Goal: Book appointment/travel/reservation

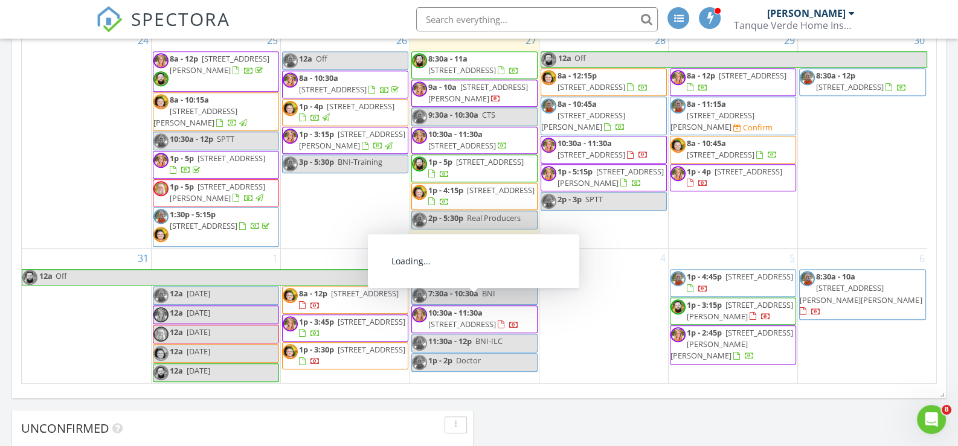
scroll to position [966, 0]
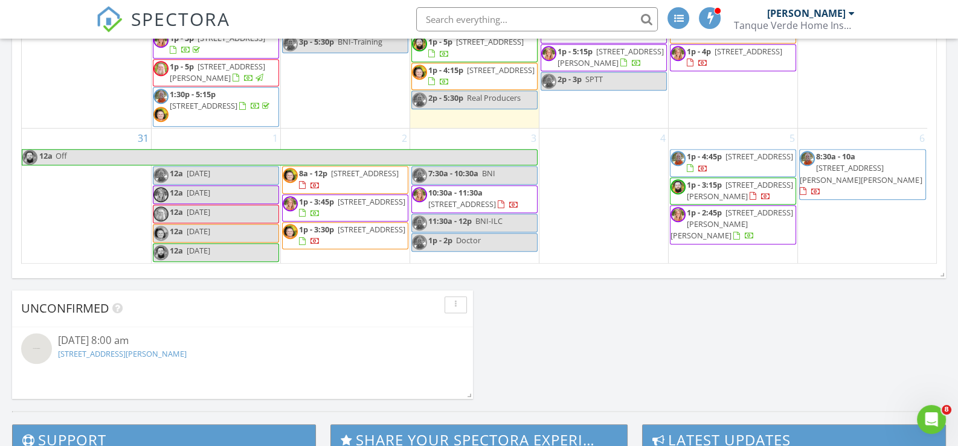
click at [308, 129] on div "2 8a - 12p 1625 N Mountain View Ave, Tucson 85712 1p - 3:45p 6734 W Cold Stream…" at bounding box center [345, 196] width 129 height 135
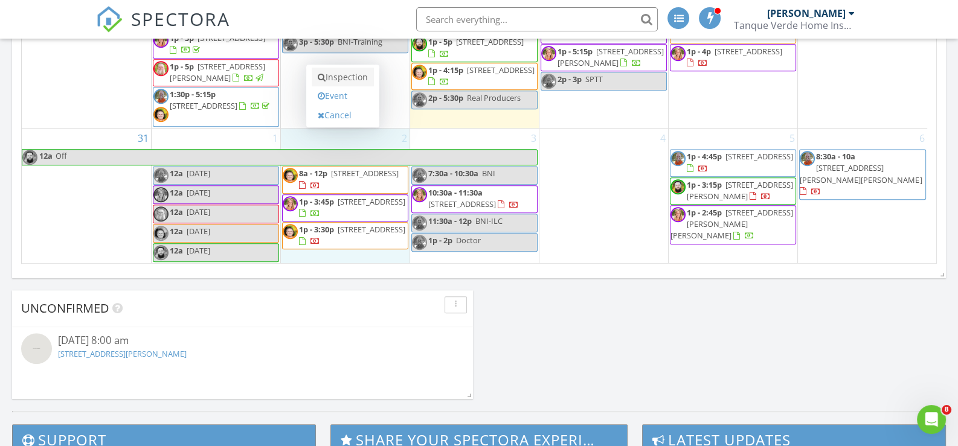
click at [334, 77] on link "Inspection" at bounding box center [343, 77] width 62 height 19
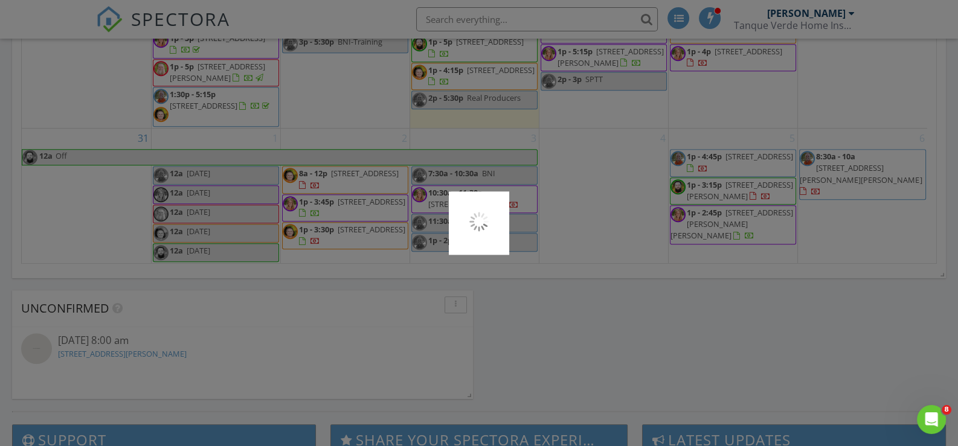
click at [334, 77] on div at bounding box center [479, 223] width 958 height 446
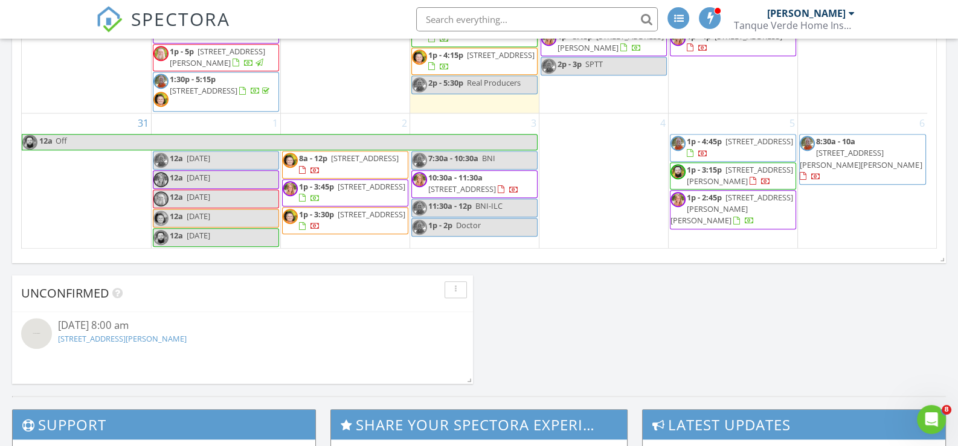
scroll to position [906, 0]
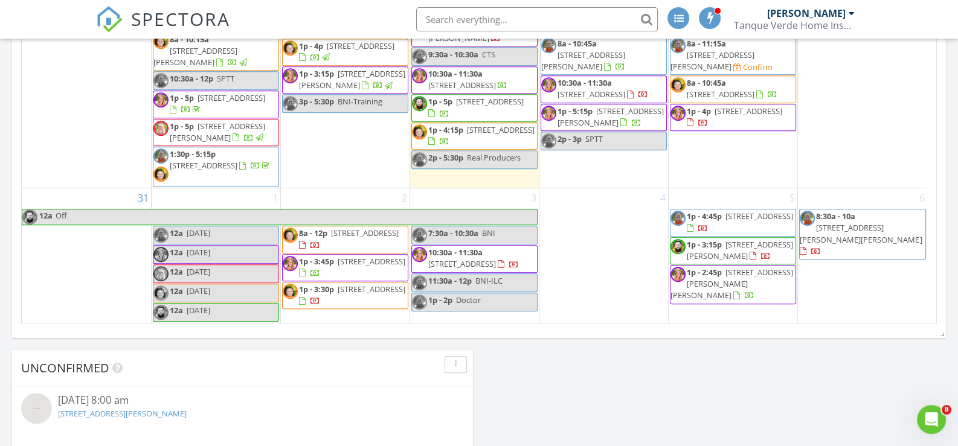
click at [315, 188] on div "2 8a - 12p [STREET_ADDRESS] 1p - 3:45p [STREET_ADDRESS] 1p - 3:30p [STREET_ADDR…" at bounding box center [345, 255] width 129 height 135
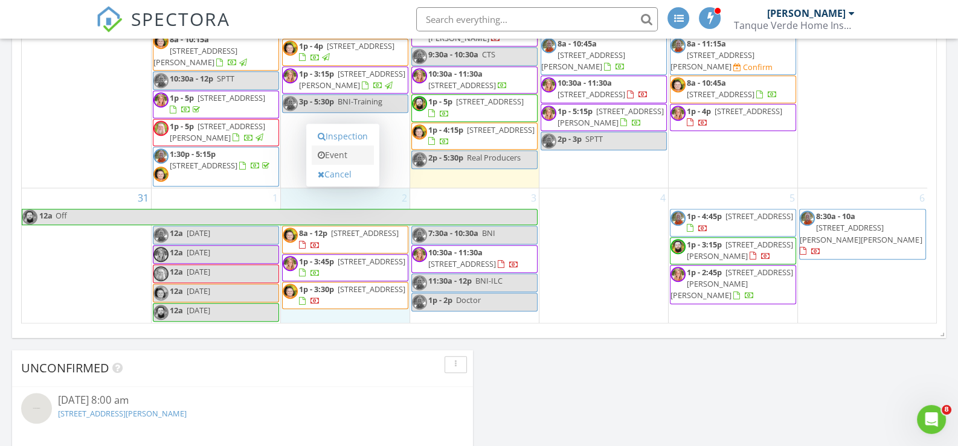
click at [342, 152] on link "Event" at bounding box center [343, 155] width 62 height 19
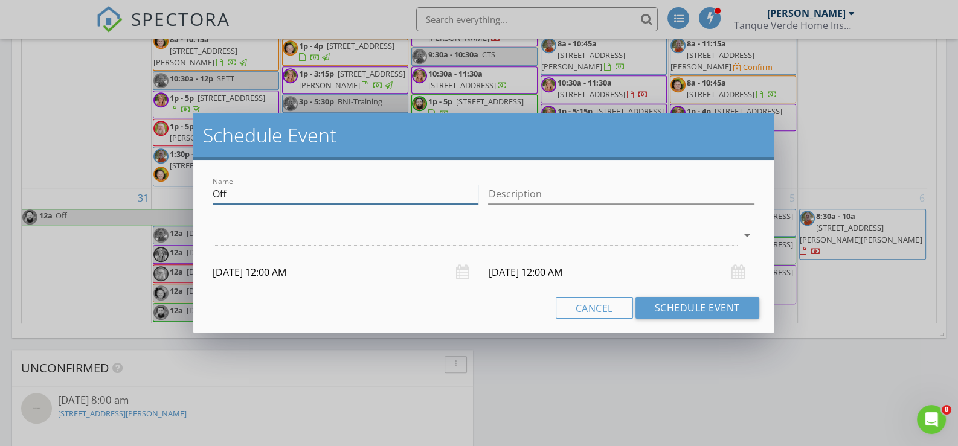
click at [274, 196] on input "Off" at bounding box center [346, 194] width 266 height 20
click at [275, 196] on input "Off" at bounding box center [346, 194] width 266 height 20
type input "Eye Doctor"
click at [347, 233] on div at bounding box center [475, 236] width 525 height 20
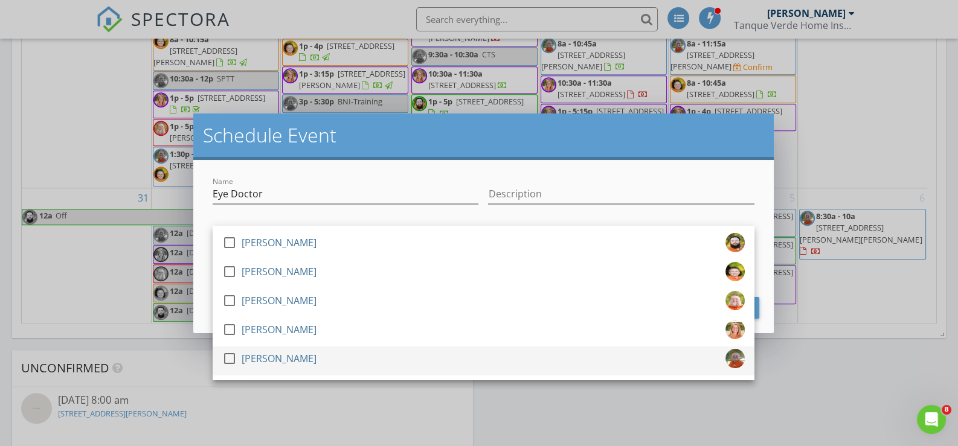
click at [283, 356] on div "[PERSON_NAME]" at bounding box center [279, 358] width 75 height 19
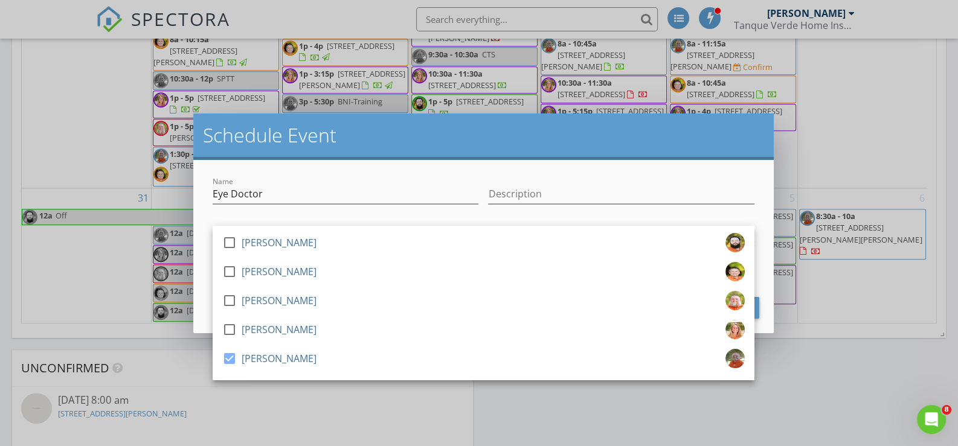
click at [485, 126] on h2 "Schedule Event" at bounding box center [483, 135] width 561 height 24
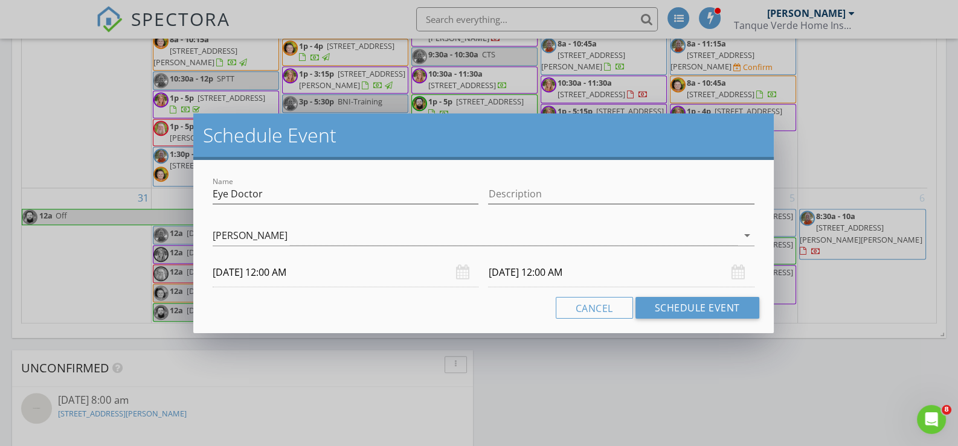
click at [338, 272] on input "09/02/2025 12:00 AM" at bounding box center [346, 273] width 266 height 30
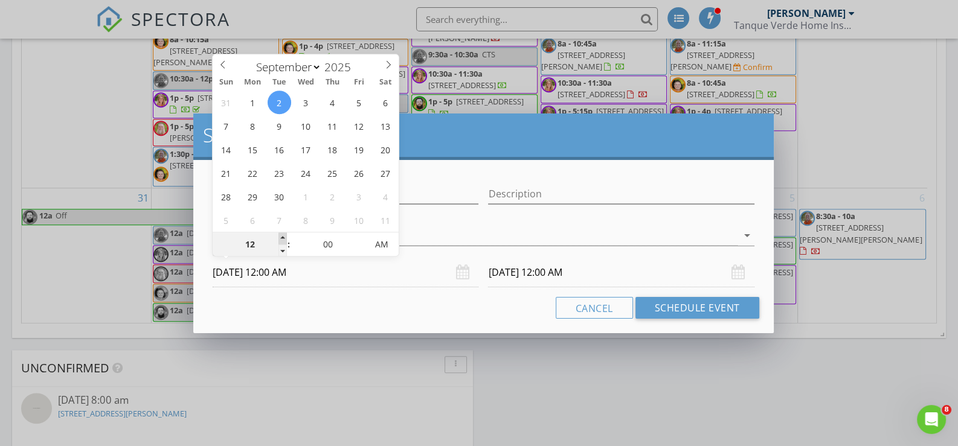
type input "01"
type input "09/02/2025 1:00 AM"
click at [283, 236] on span at bounding box center [283, 239] width 8 height 12
type input "09/03/2025 1:00 AM"
type input "09/02/2025 1:00 PM"
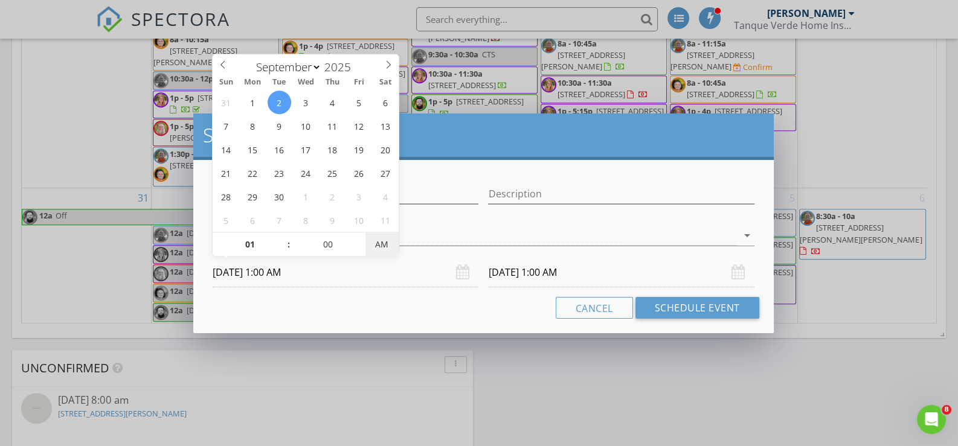
type input "09/03/2025 1:00 PM"
click at [384, 242] on span "PM" at bounding box center [382, 245] width 33 height 24
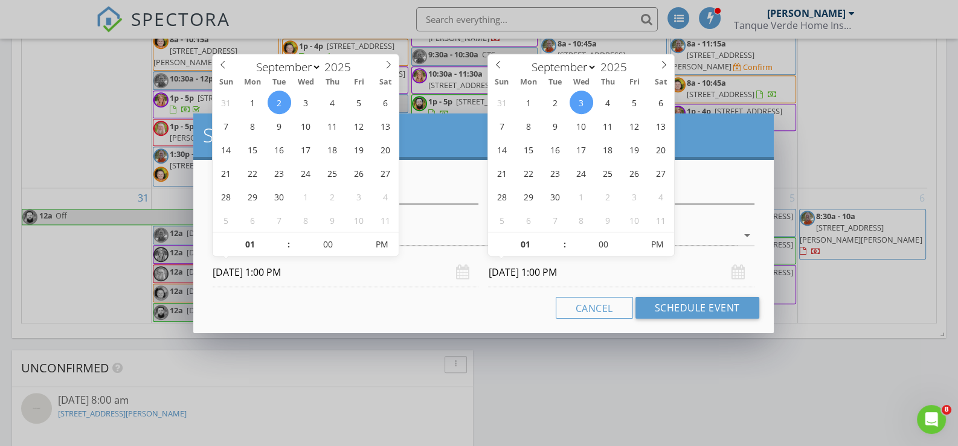
click at [610, 273] on input "09/03/2025 1:00 PM" at bounding box center [621, 273] width 266 height 30
type input "05"
type input "09/03/2025 1:05 PM"
click at [637, 238] on span at bounding box center [637, 239] width 8 height 12
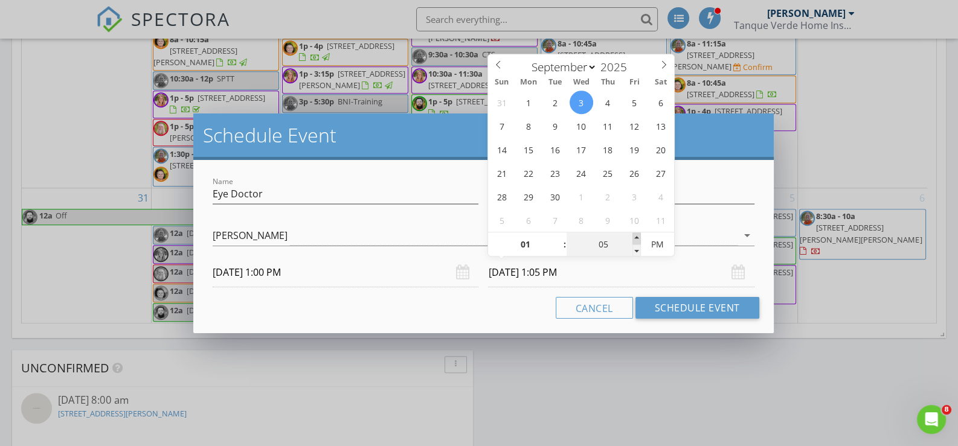
click at [637, 238] on span at bounding box center [637, 239] width 8 height 12
type input "10"
type input "09/03/2025 1:10 PM"
type input "15"
type input "09/03/2025 1:15 PM"
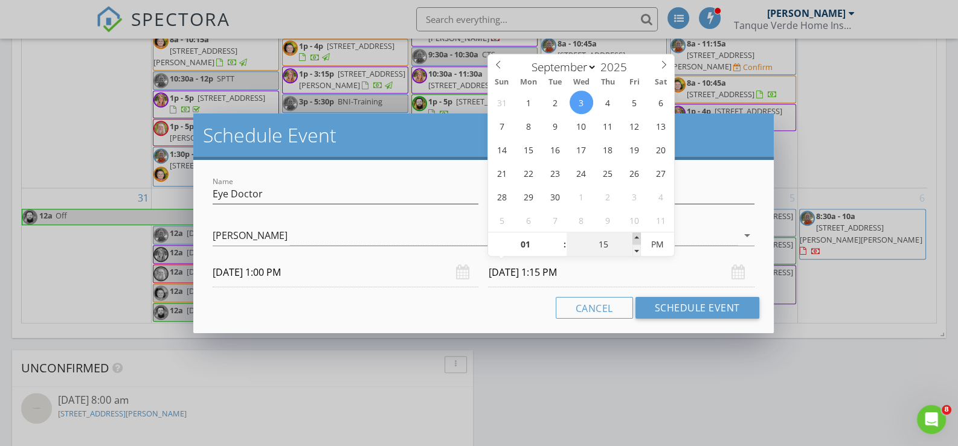
click at [637, 238] on span at bounding box center [637, 239] width 8 height 12
type input "20"
type input "09/03/2025 1:20 PM"
click at [637, 238] on span at bounding box center [637, 239] width 8 height 12
type input "25"
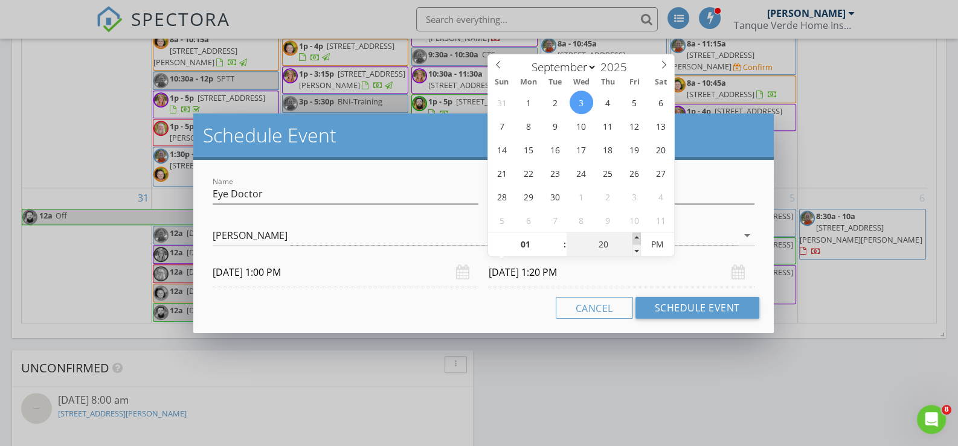
type input "09/03/2025 1:25 PM"
click at [637, 238] on span at bounding box center [637, 239] width 8 height 12
type input "30"
type input "09/03/2025 1:30 PM"
click at [637, 238] on span at bounding box center [637, 239] width 8 height 12
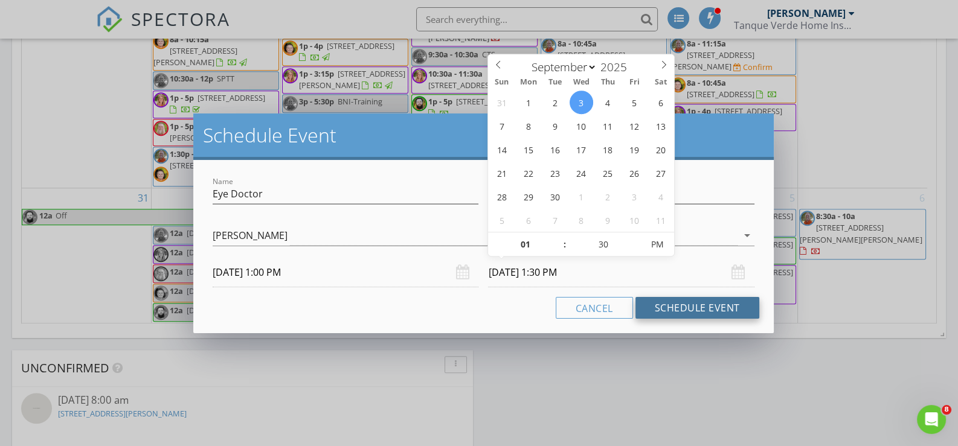
click at [689, 306] on button "Schedule Event" at bounding box center [698, 308] width 124 height 22
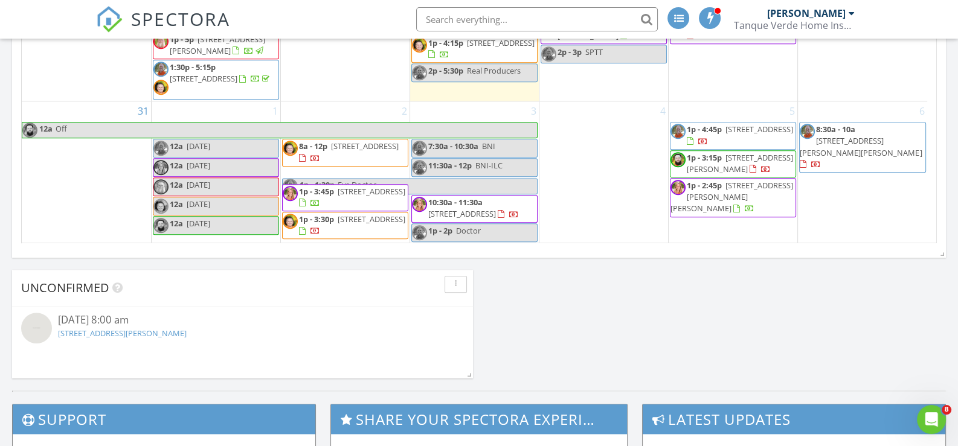
scroll to position [829, 0]
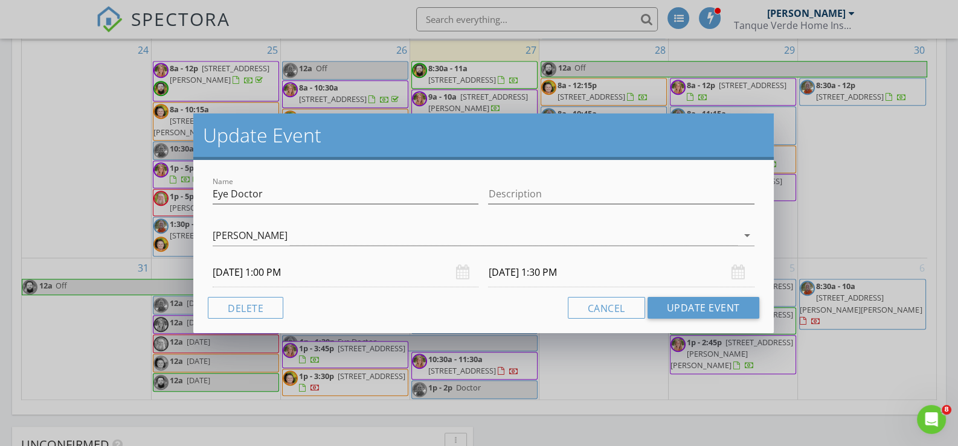
click at [642, 281] on input "09/03/2025 1:30 PM" at bounding box center [621, 273] width 266 height 30
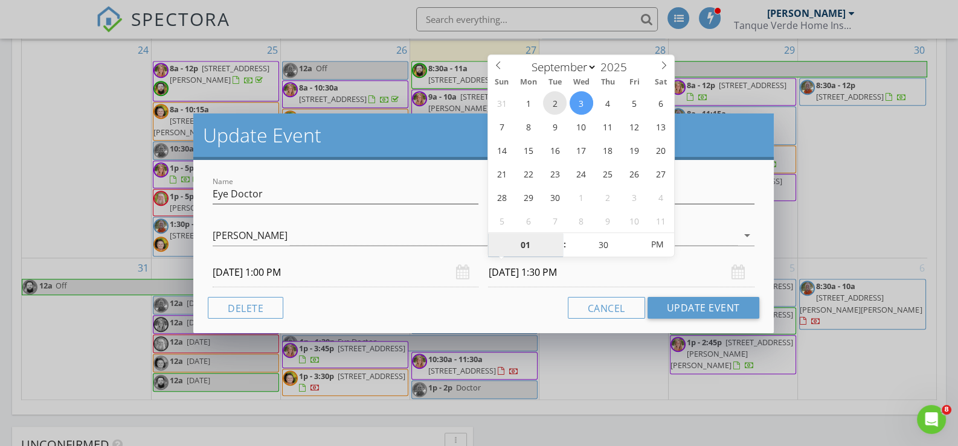
type input "09/02/2025 1:30 PM"
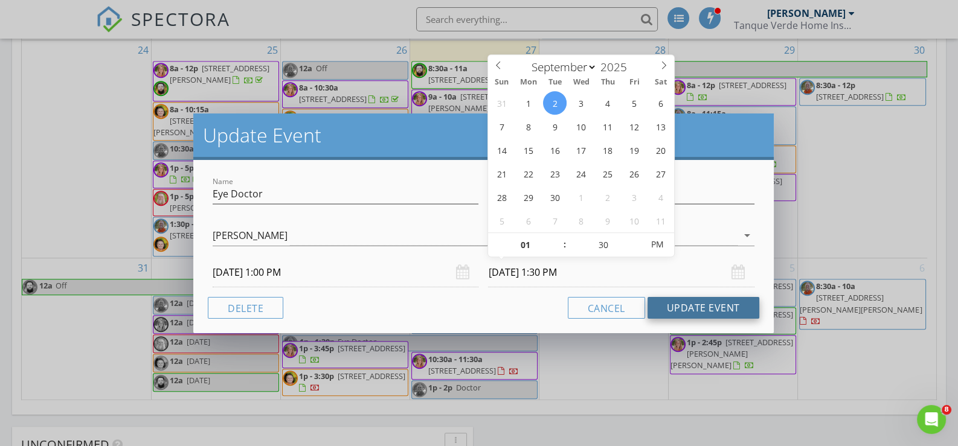
click at [718, 309] on button "Update Event" at bounding box center [704, 308] width 112 height 22
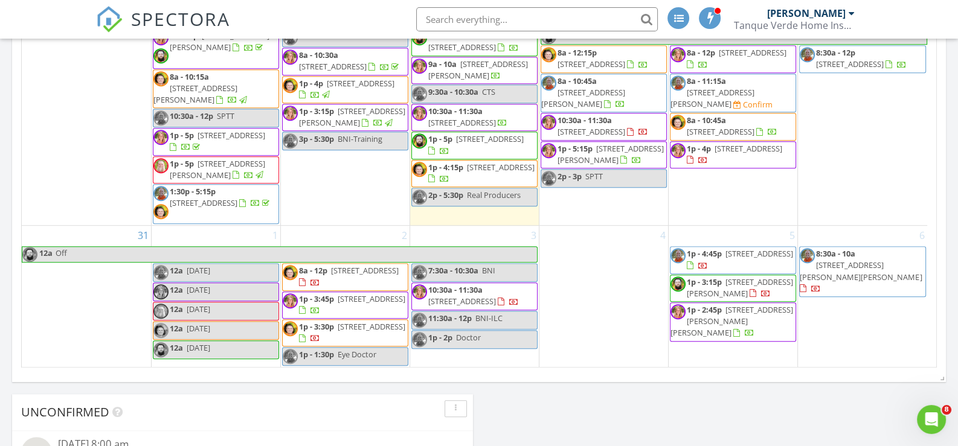
scroll to position [890, 0]
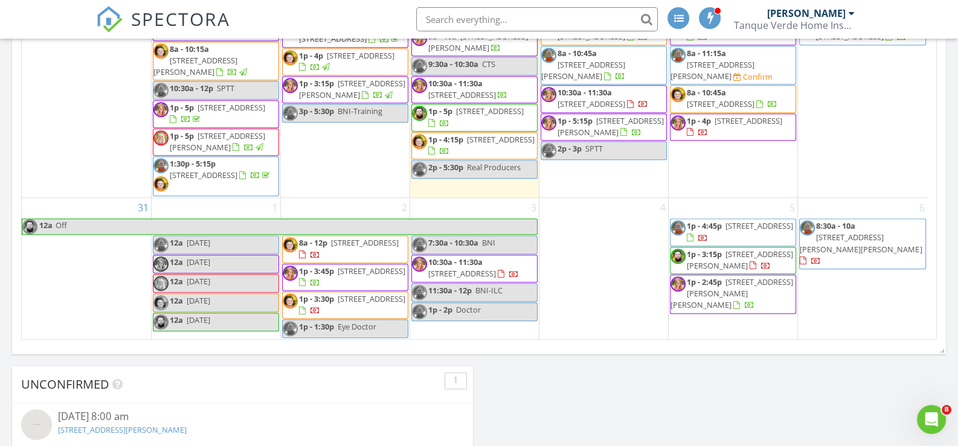
click at [330, 198] on div "2 8a - 12p 1625 N Mountain View Ave, Tucson 85712 1p - 3:45p 6734 W Cold Stream…" at bounding box center [345, 268] width 129 height 141
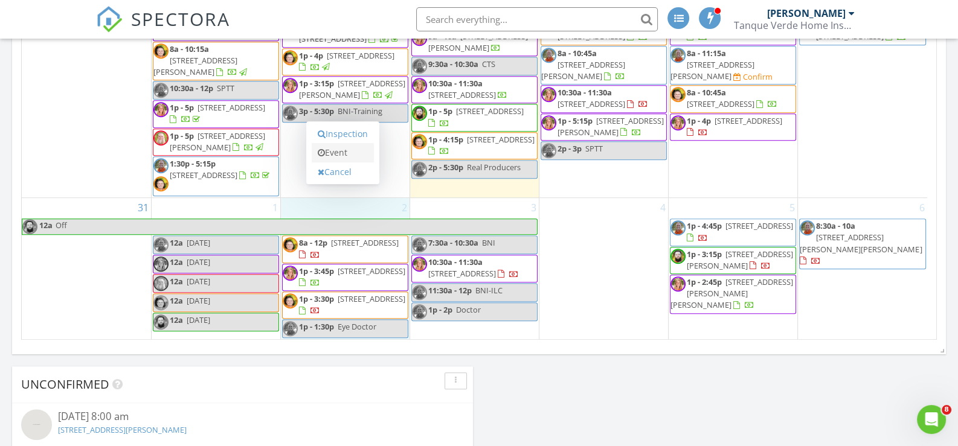
click at [338, 156] on link "Event" at bounding box center [343, 152] width 62 height 19
select select "8"
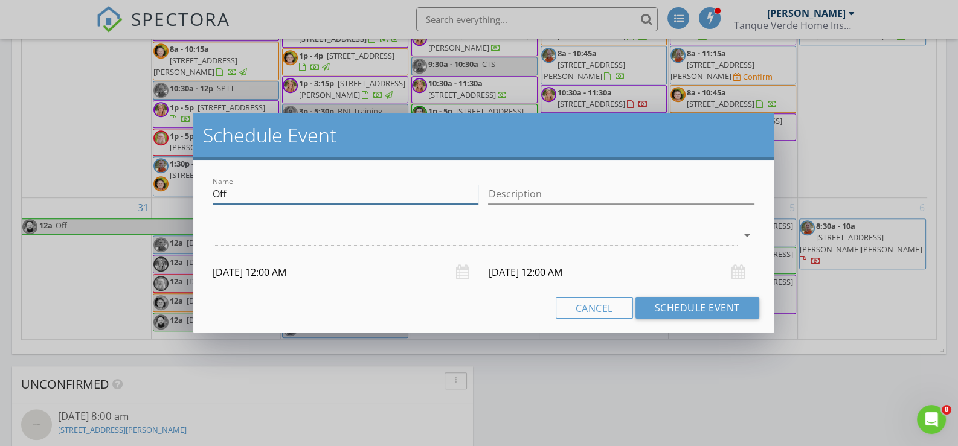
click at [269, 193] on input "Off" at bounding box center [346, 194] width 266 height 20
type input "BNI-TDS"
click at [299, 241] on div at bounding box center [475, 236] width 525 height 20
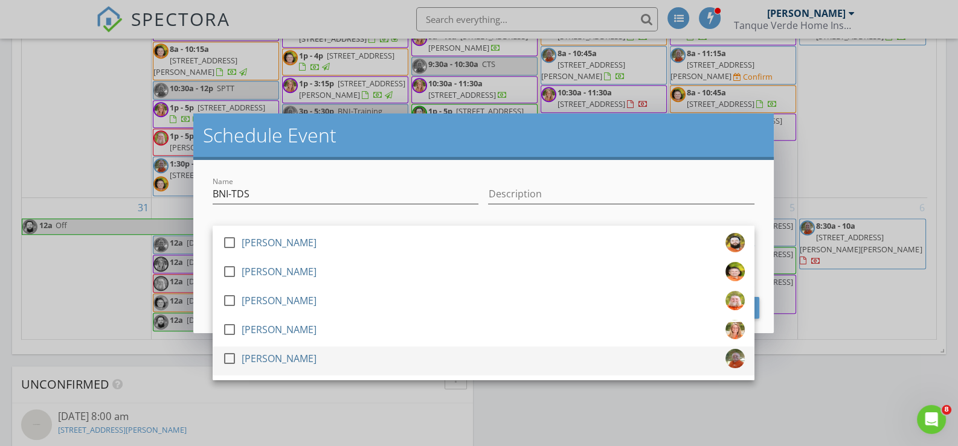
click at [267, 355] on div "[PERSON_NAME]" at bounding box center [279, 358] width 75 height 19
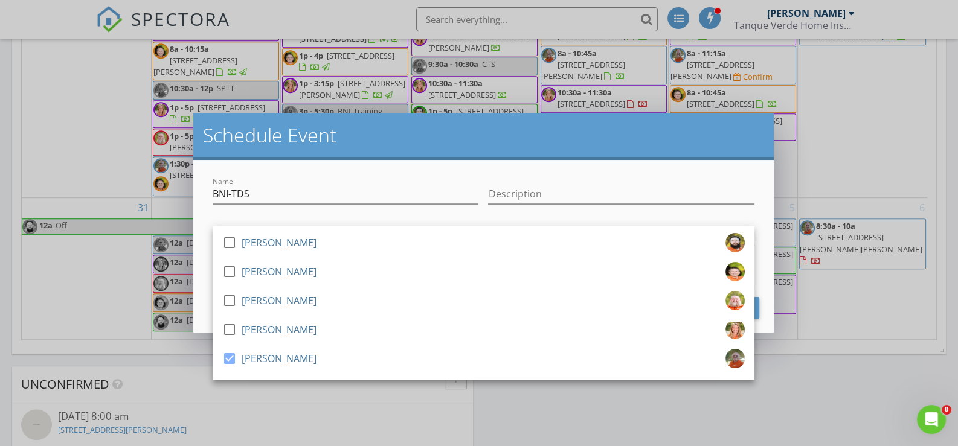
click at [457, 169] on div "Name BNI-TDS Description check_box_outline_blank Tom Dolan check_box_outline_bl…" at bounding box center [483, 246] width 581 height 173
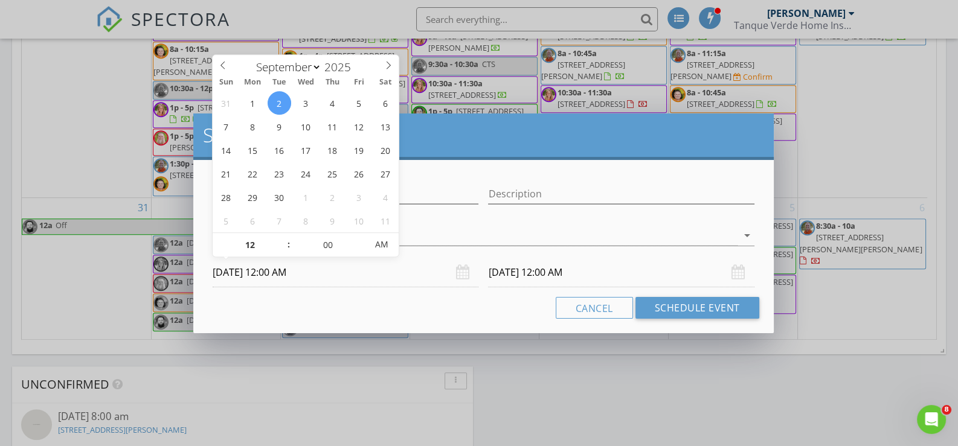
click at [338, 275] on input "09/02/2025 12:00 AM" at bounding box center [346, 273] width 266 height 30
type input "01"
type input "09/02/2025 1:00 AM"
click at [284, 237] on span at bounding box center [283, 239] width 8 height 12
type input "02"
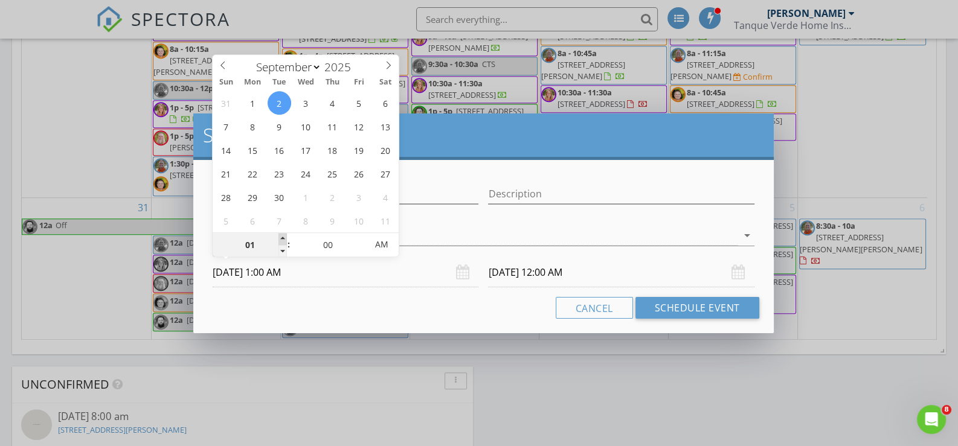
type input "09/02/2025 2:00 AM"
click at [284, 237] on span at bounding box center [283, 239] width 8 height 12
type input "03"
type input "09/02/2025 3:00 AM"
click at [284, 237] on span at bounding box center [283, 239] width 8 height 12
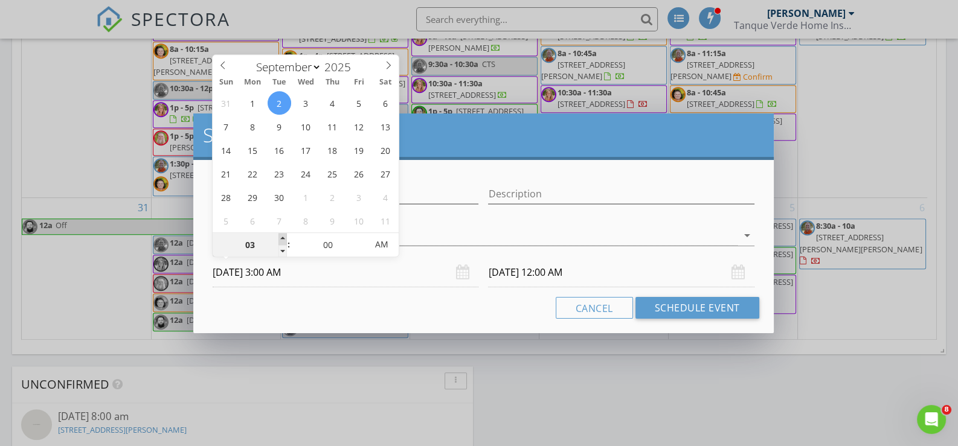
type input "04"
type input "09/02/2025 4:00 AM"
click at [284, 237] on span at bounding box center [283, 239] width 8 height 12
type input "09/03/2025 4:00 AM"
type input "09/02/2025 4:00 PM"
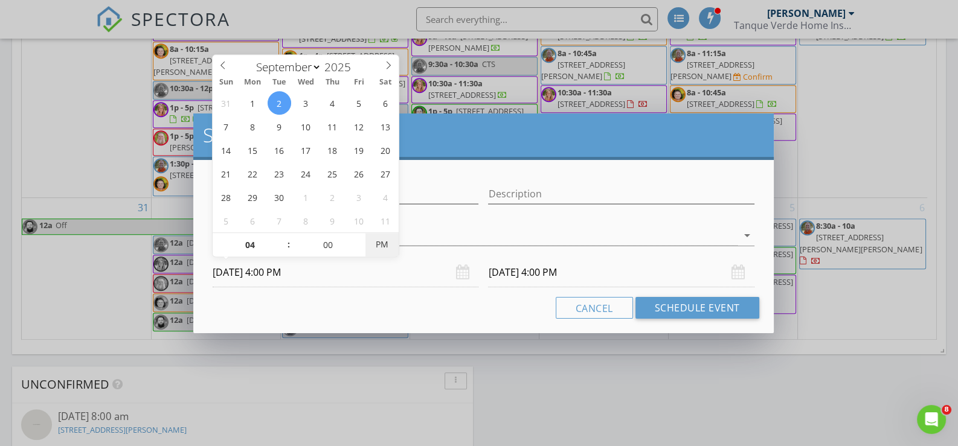
click at [386, 247] on span "PM" at bounding box center [382, 245] width 33 height 24
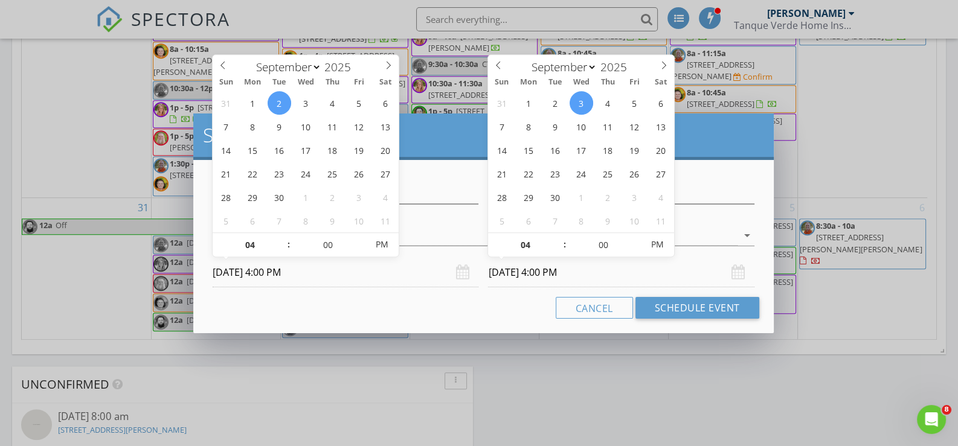
click at [614, 271] on input "09/03/2025 4:00 PM" at bounding box center [621, 273] width 266 height 30
type input "09/02/2025 4:00 PM"
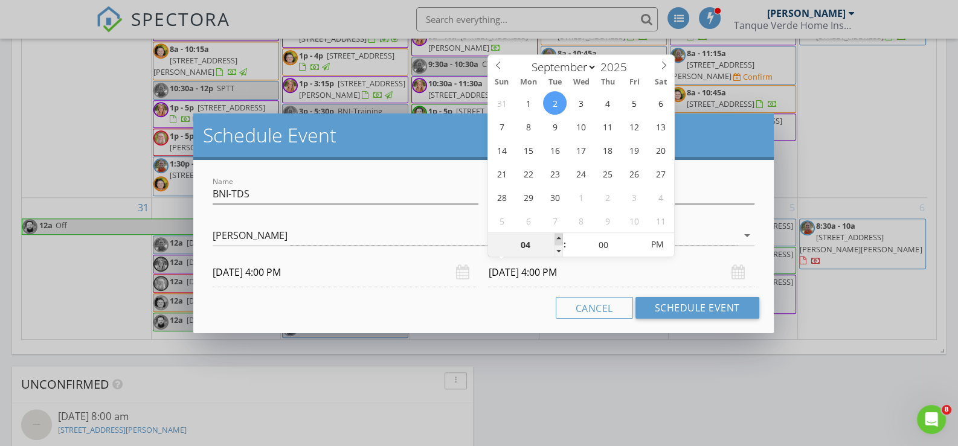
type input "05"
type input "09/02/2025 5:00 PM"
click at [559, 238] on span at bounding box center [559, 239] width 8 height 12
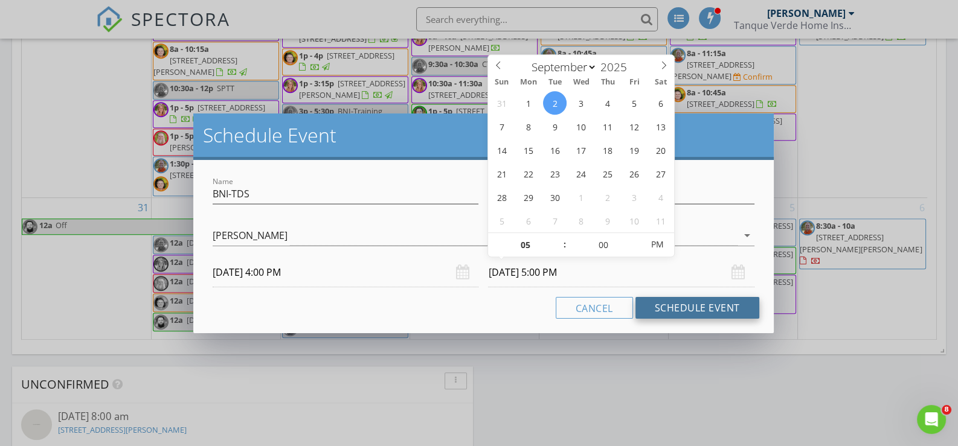
click at [697, 311] on button "Schedule Event" at bounding box center [698, 308] width 124 height 22
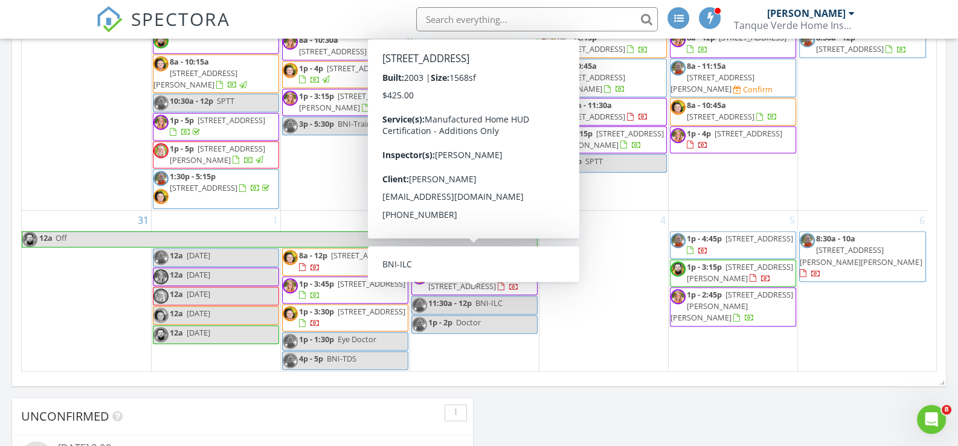
scroll to position [829, 0]
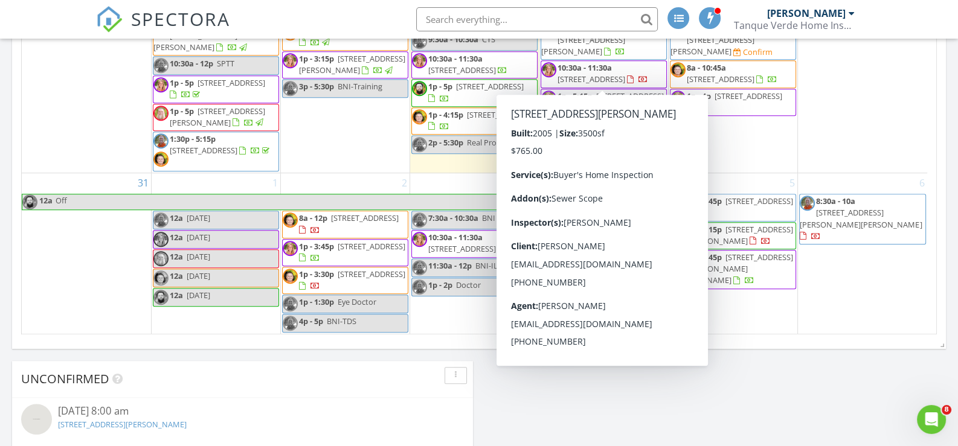
scroll to position [890, 0]
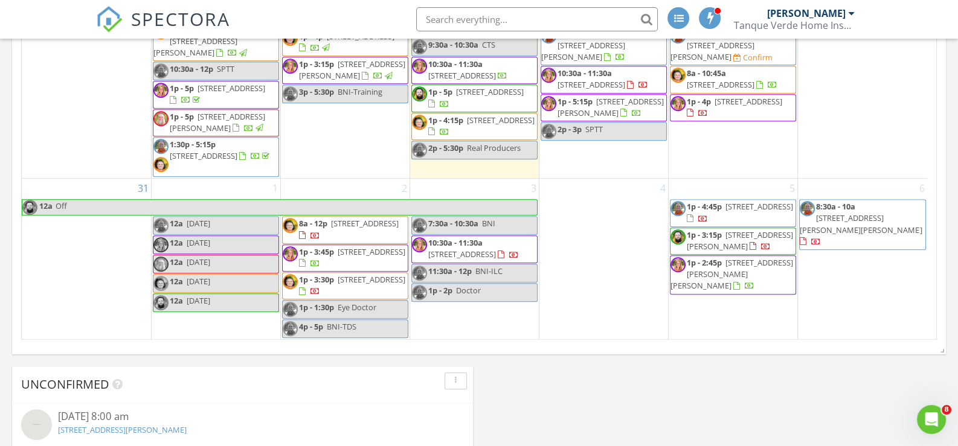
click at [350, 179] on div "2 8a - 12p 1625 N Mountain View Ave, Tucson 85712 1p - 3:45p 6734 W Cold Stream…" at bounding box center [345, 259] width 129 height 161
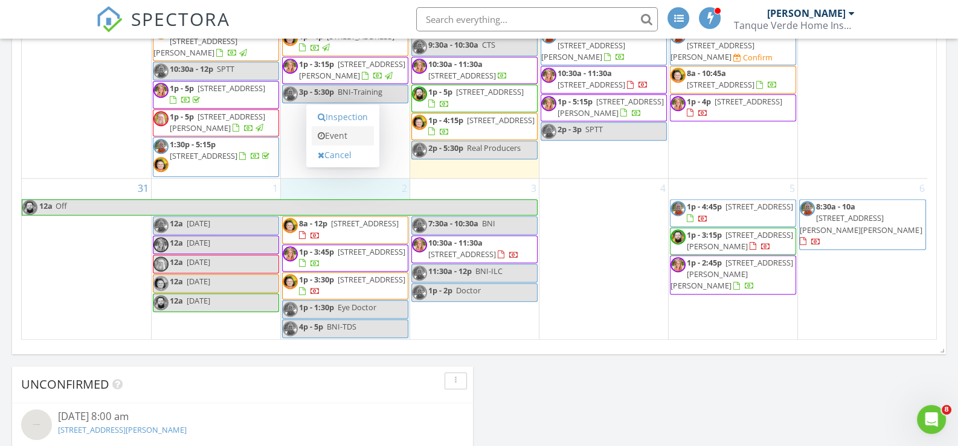
click at [349, 133] on link "Event" at bounding box center [343, 135] width 62 height 19
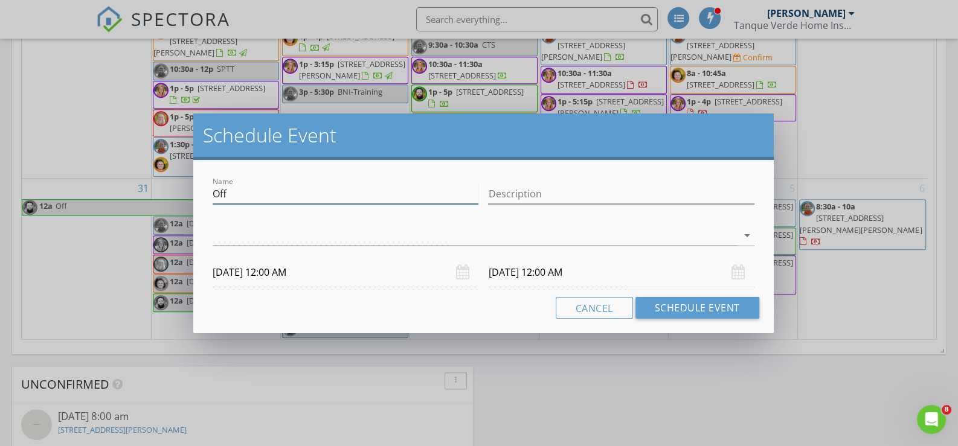
click at [277, 190] on input "Off" at bounding box center [346, 194] width 266 height 20
type input "SPTT"
click at [284, 233] on div at bounding box center [475, 236] width 525 height 20
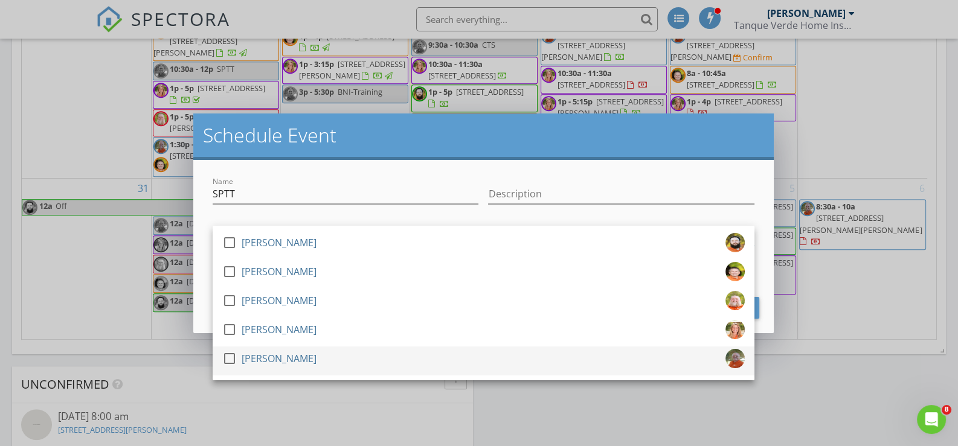
click at [285, 362] on div "[PERSON_NAME]" at bounding box center [279, 358] width 75 height 19
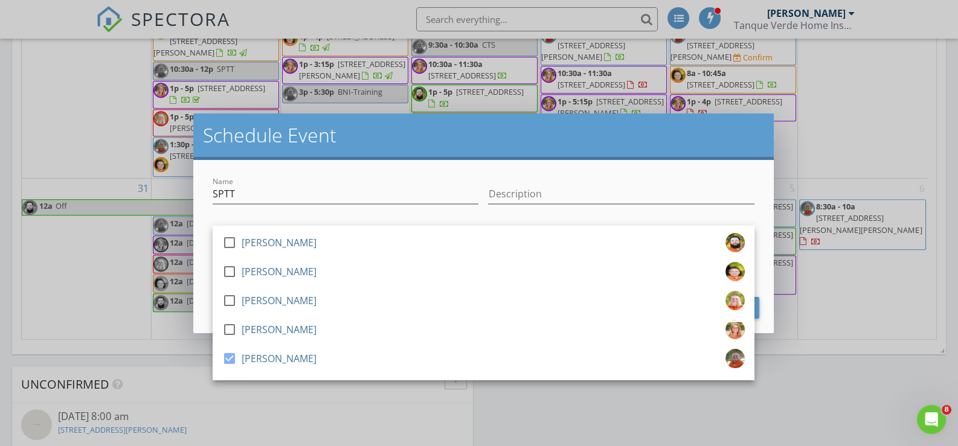
click at [435, 143] on h2 "Schedule Event" at bounding box center [483, 135] width 561 height 24
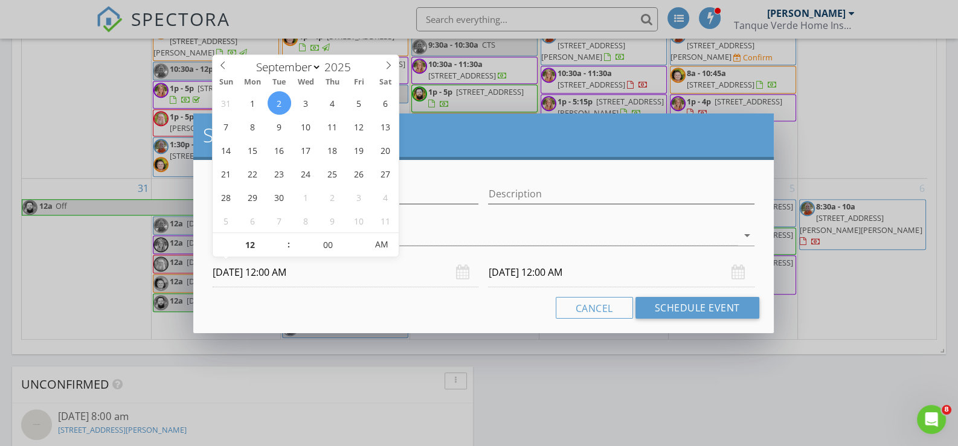
click at [333, 275] on input "09/02/2025 12:00 AM" at bounding box center [346, 273] width 266 height 30
type input "01"
type input "09/02/2025 1:00 AM"
click at [283, 236] on span at bounding box center [283, 239] width 8 height 12
type input "02"
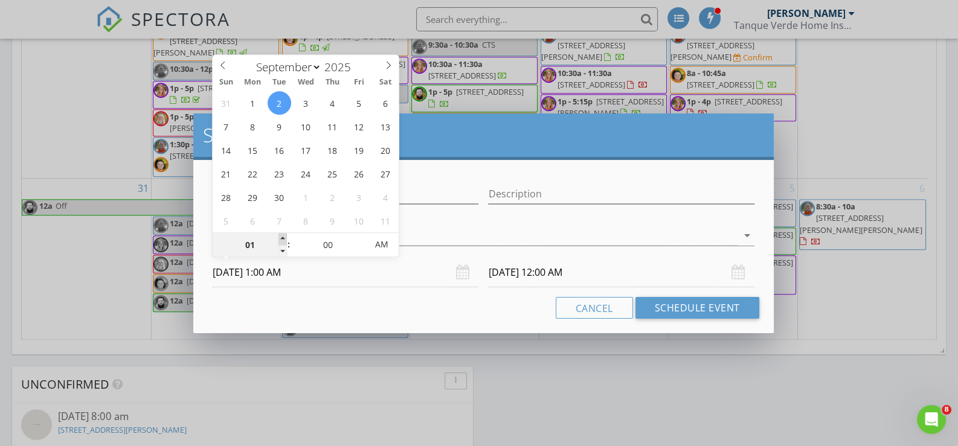
type input "09/02/2025 2:00 AM"
click at [283, 236] on span at bounding box center [283, 239] width 8 height 12
type input "09/03/2025 2:00 AM"
type input "09/02/2025 2:00 PM"
type input "09/03/2025 2:00 PM"
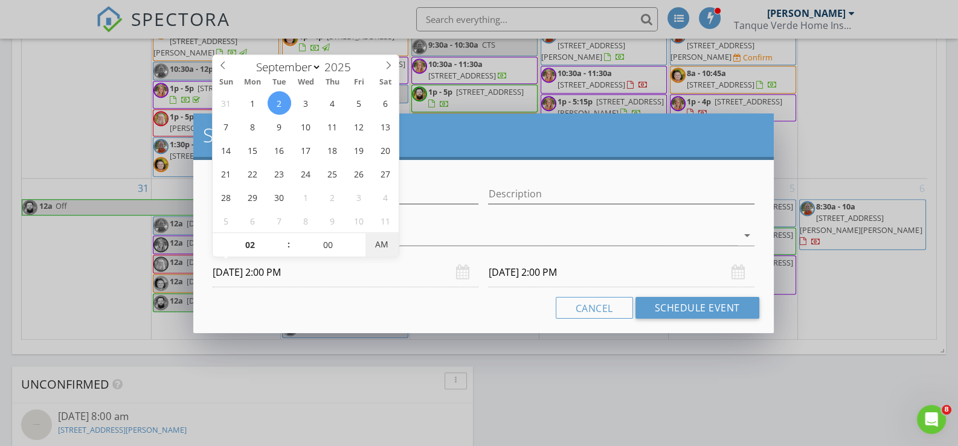
click at [382, 243] on span "AM" at bounding box center [382, 245] width 33 height 24
type input "05"
type input "09/02/2025 2:05 PM"
click at [359, 237] on span at bounding box center [361, 239] width 8 height 12
type input "10"
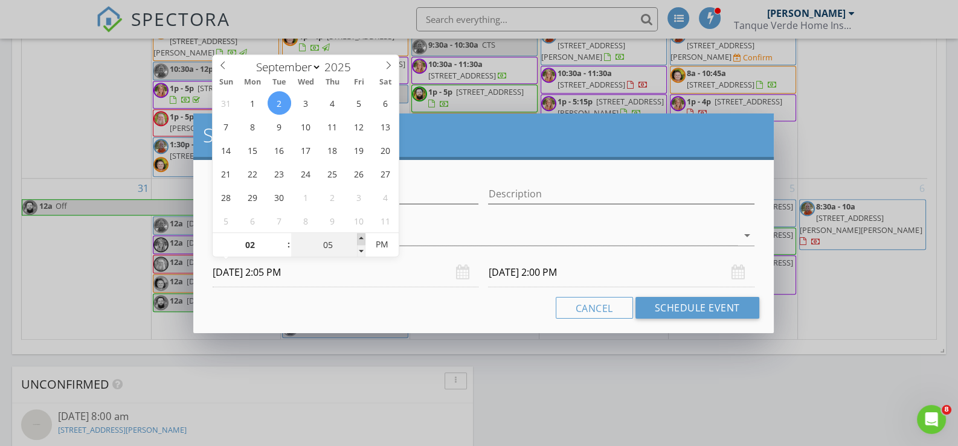
type input "09/02/2025 2:10 PM"
click at [359, 237] on span at bounding box center [361, 239] width 8 height 12
type input "15"
type input "09/02/2025 2:15 PM"
click at [359, 237] on span at bounding box center [361, 239] width 8 height 12
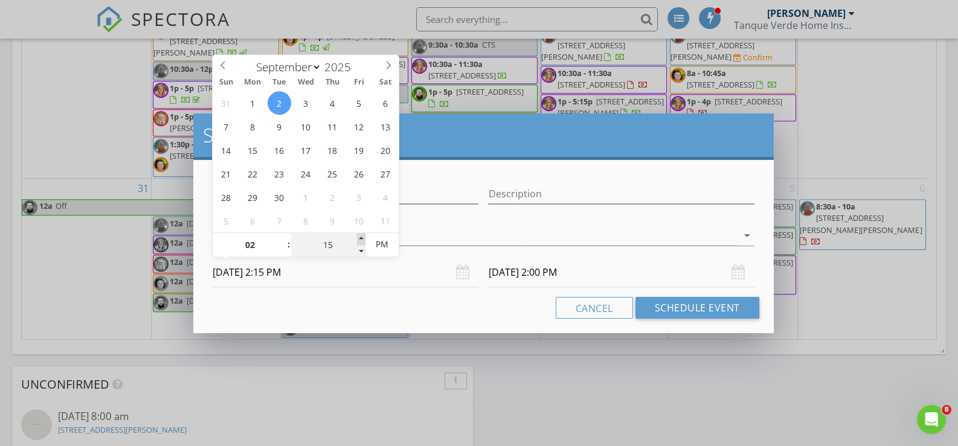
type input "20"
type input "09/02/2025 2:20 PM"
click at [359, 237] on span at bounding box center [361, 239] width 8 height 12
type input "25"
type input "09/02/2025 2:25 PM"
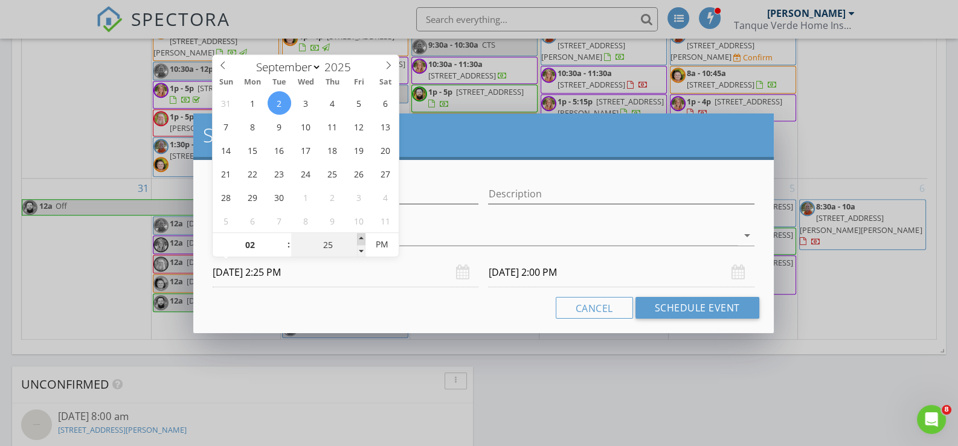
click at [359, 237] on span at bounding box center [361, 239] width 8 height 12
type input "25"
type input "09/03/2025 2:25 PM"
type input "30"
type input "09/02/2025 2:30 PM"
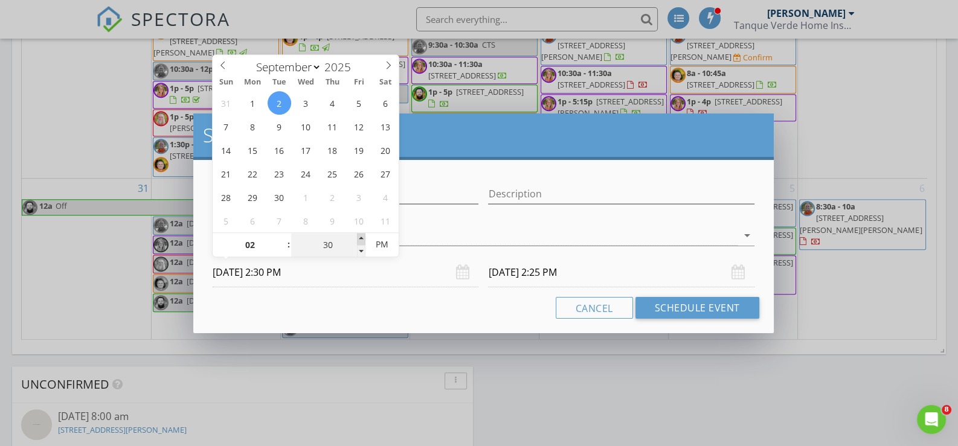
click at [359, 237] on span at bounding box center [361, 239] width 8 height 12
type input "30"
type input "09/03/2025 2:30 PM"
click at [621, 278] on input "09/03/2025 2:30 PM" at bounding box center [621, 273] width 266 height 30
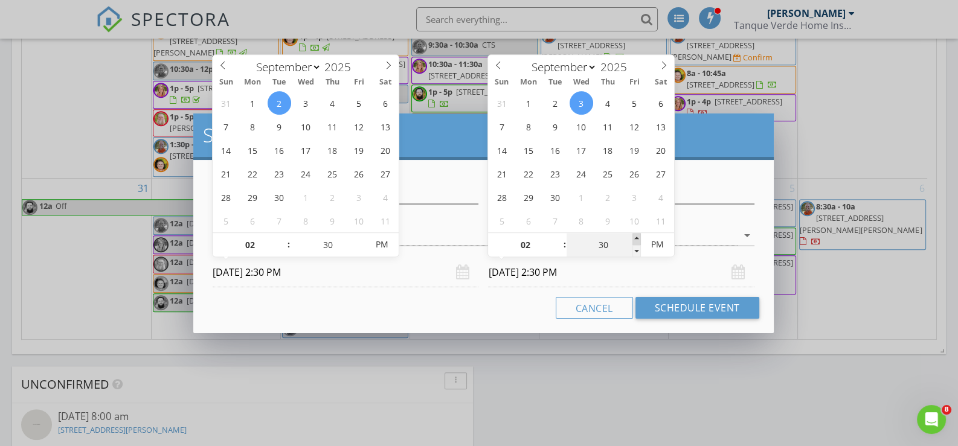
type input "35"
type input "09/03/2025 2:35 PM"
click at [634, 236] on span at bounding box center [637, 239] width 8 height 12
type input "40"
type input "09/03/2025 2:40 PM"
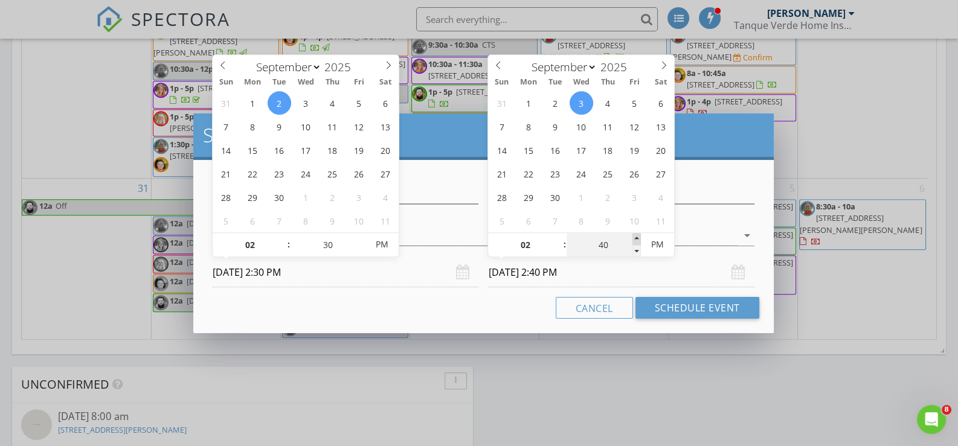
click at [634, 236] on span at bounding box center [637, 239] width 8 height 12
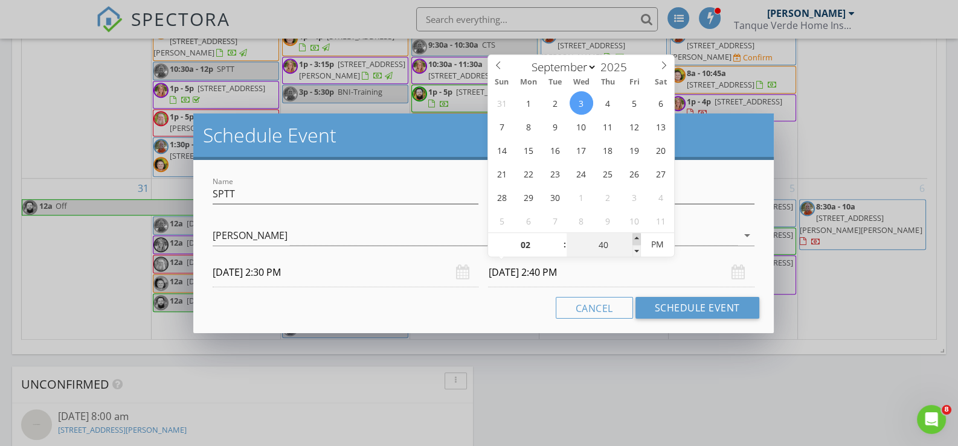
type input "45"
type input "09/03/2025 2:45 PM"
click at [634, 236] on span at bounding box center [637, 239] width 8 height 12
type input "50"
type input "09/03/2025 2:50 PM"
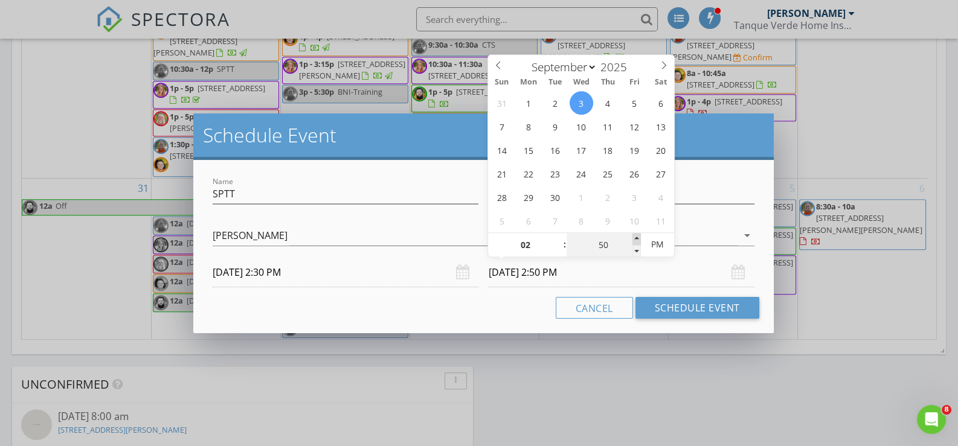
click at [634, 236] on span at bounding box center [637, 239] width 8 height 12
type input "55"
type input "09/03/2025 2:55 PM"
click at [634, 236] on span at bounding box center [637, 239] width 8 height 12
type input "03"
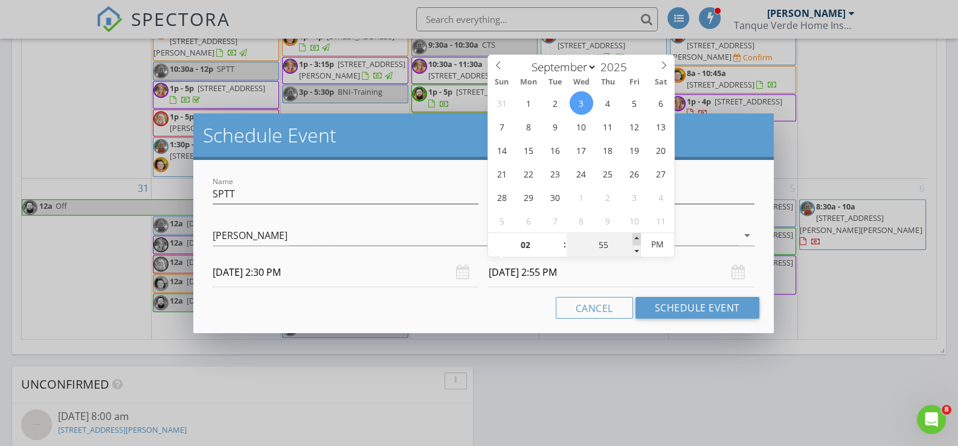
type input "00"
click at [634, 236] on span at bounding box center [637, 239] width 8 height 12
click at [659, 245] on span "PM" at bounding box center [657, 245] width 33 height 24
click at [659, 245] on span "AM" at bounding box center [657, 245] width 33 height 24
type input "09/02/2025 3:00 PM"
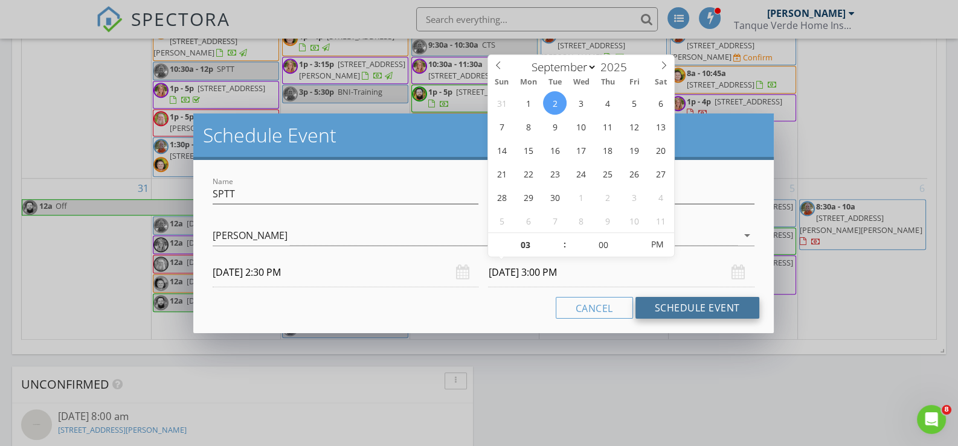
click at [709, 311] on button "Schedule Event" at bounding box center [698, 308] width 124 height 22
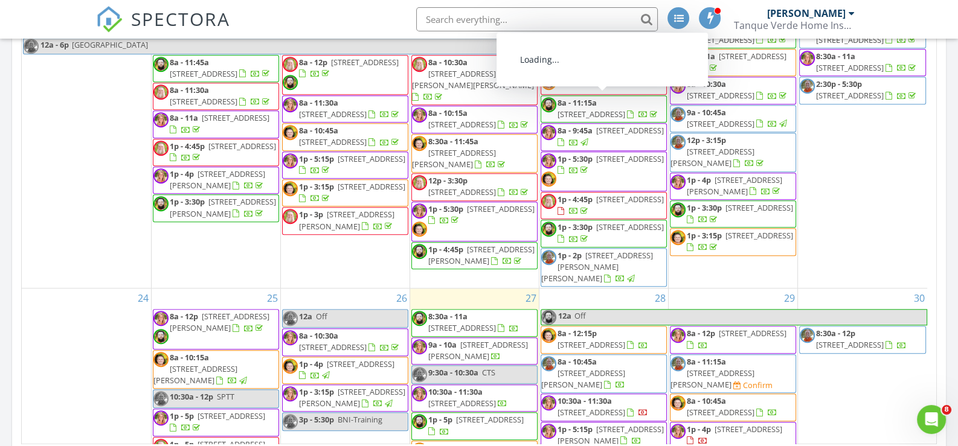
scroll to position [906, 0]
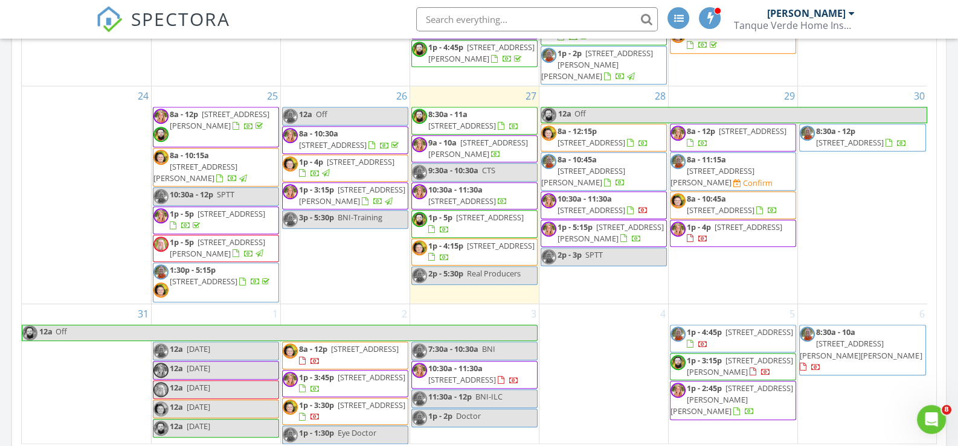
click at [605, 188] on span "10597 N Decker Dr, Tucson 85742" at bounding box center [583, 177] width 84 height 22
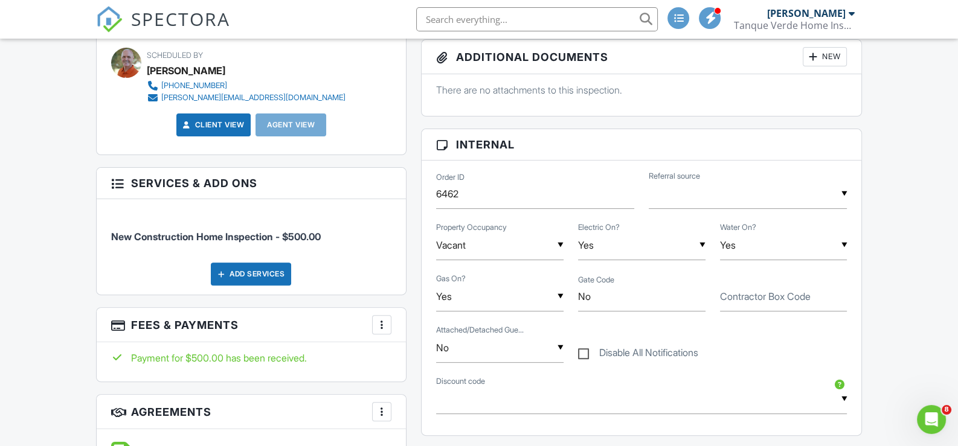
scroll to position [483, 0]
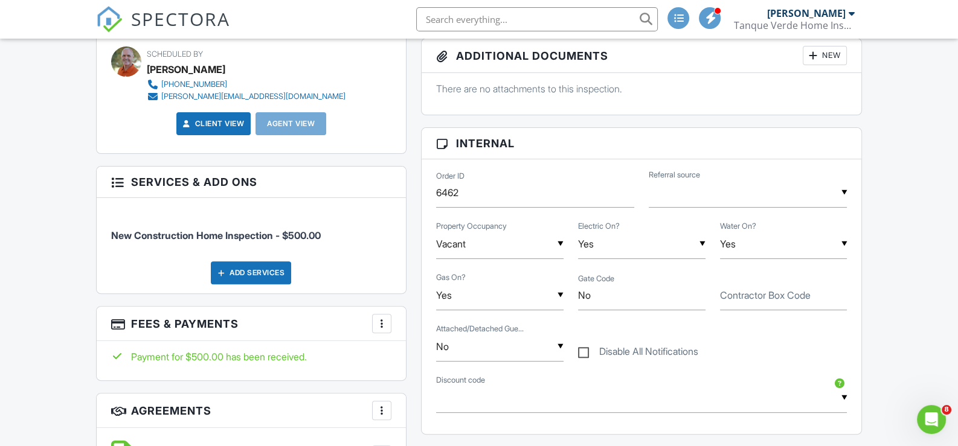
click at [739, 292] on label "Contractor Box Code" at bounding box center [765, 295] width 91 height 13
click at [739, 292] on input "Contractor Box Code" at bounding box center [783, 296] width 127 height 30
paste input "garage. Code is 2537"
click at [724, 291] on input "garage. Code is 2537" at bounding box center [783, 296] width 127 height 30
click at [754, 296] on input "Garage. Code is 2537" at bounding box center [783, 296] width 127 height 30
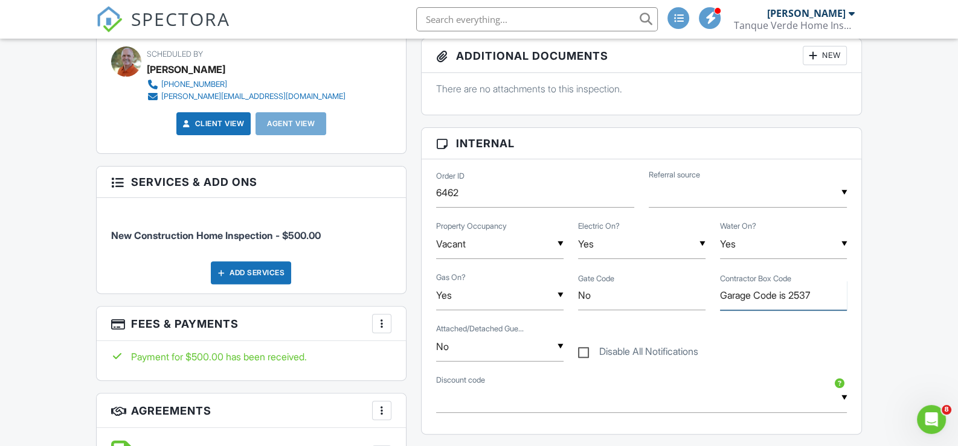
type input "Garage Code is 2537"
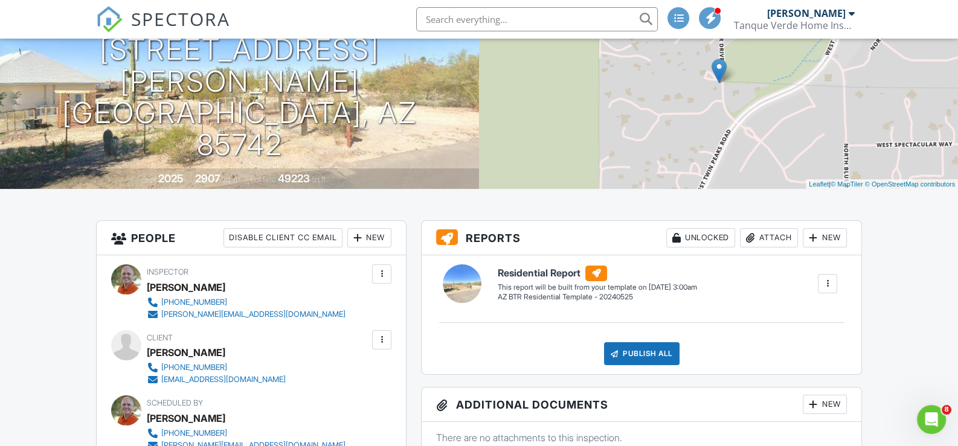
scroll to position [0, 0]
